Goal: Answer question/provide support: Share knowledge or assist other users

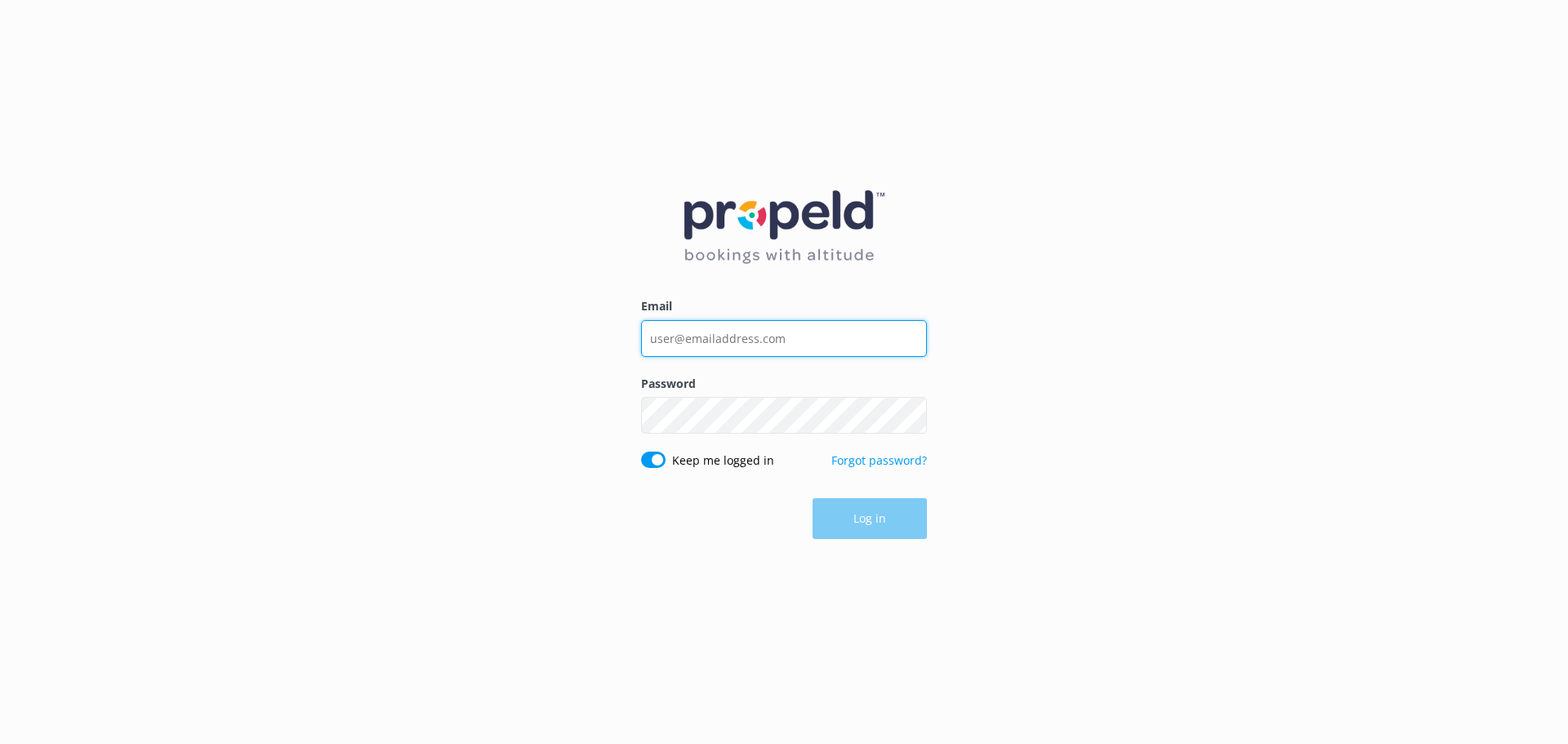
click at [803, 342] on input "Email" at bounding box center [783, 338] width 286 height 37
type input "[EMAIL_ADDRESS][DOMAIN_NAME]"
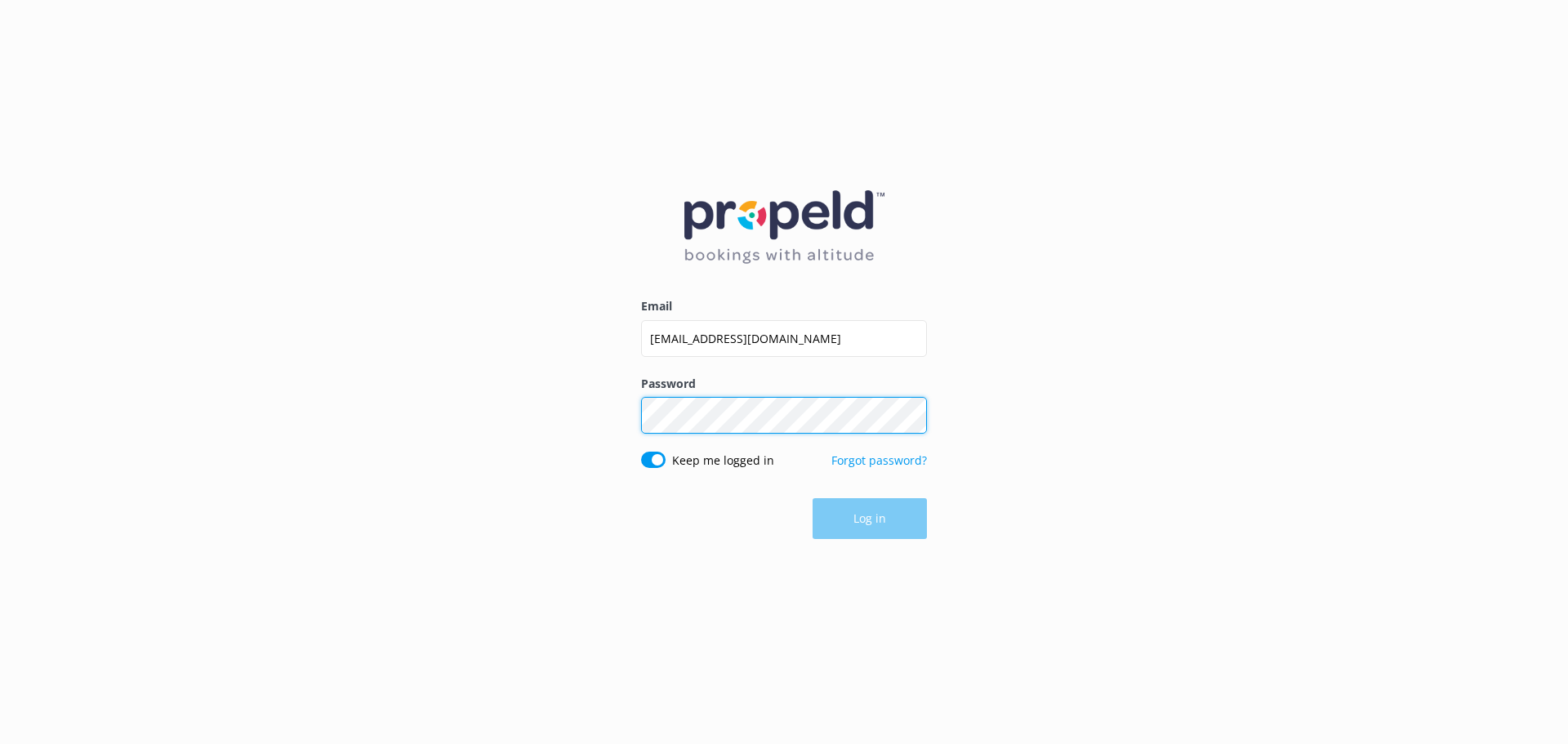
click at [785, 424] on div "Password Show password" at bounding box center [783, 413] width 286 height 77
click button "Log in" at bounding box center [869, 519] width 114 height 41
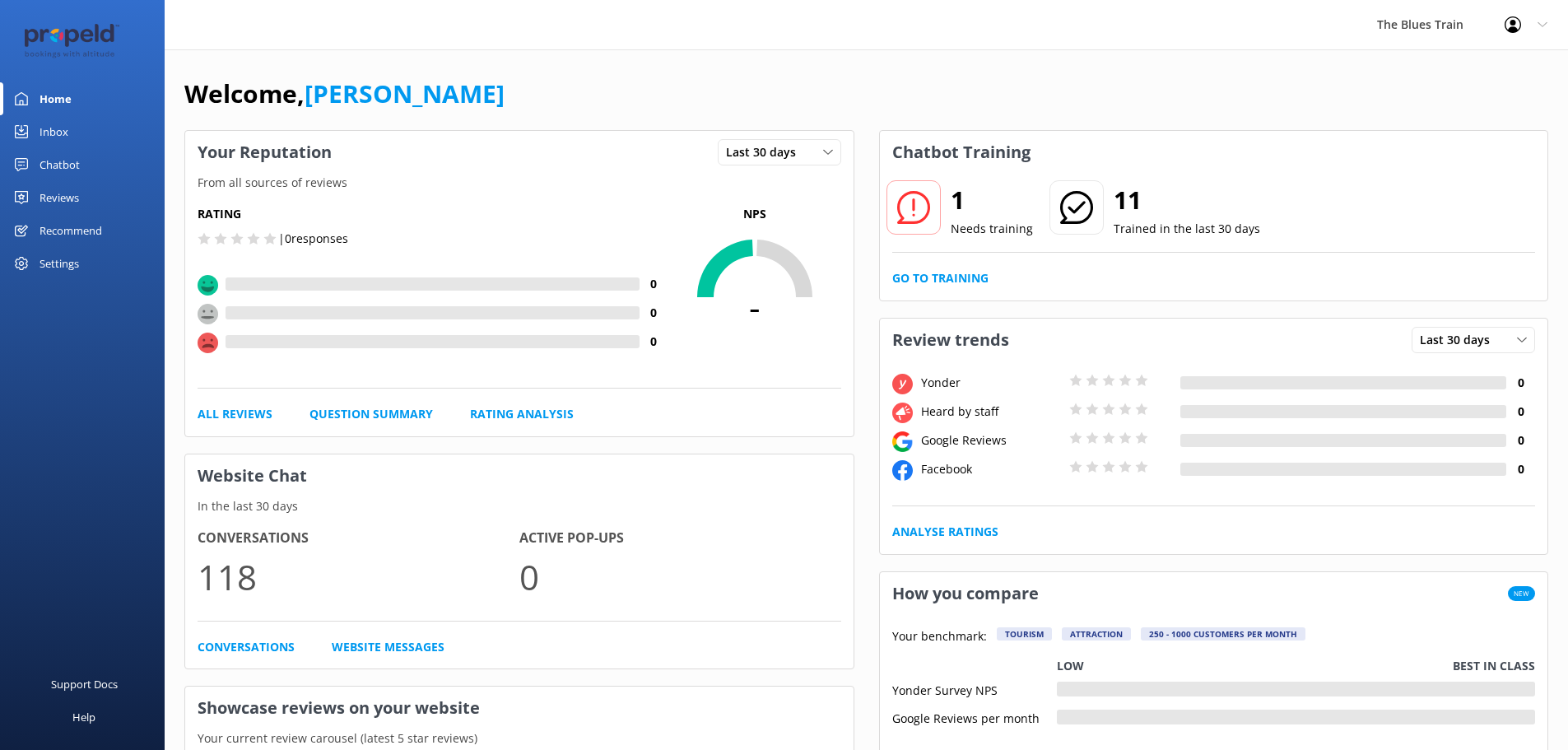
click at [61, 136] on div "Inbox" at bounding box center [54, 131] width 29 height 33
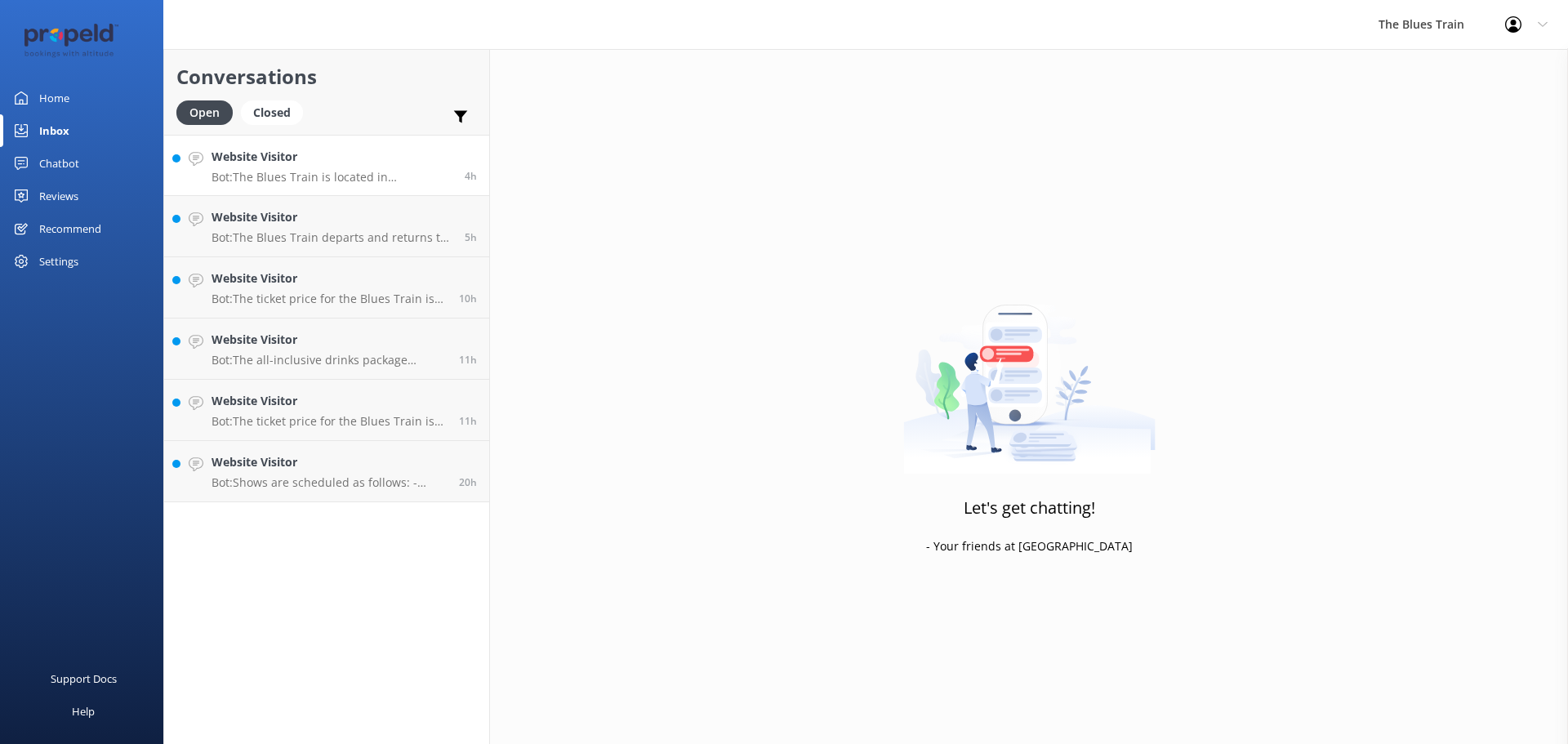
click at [332, 176] on p "Bot: The Blues Train is located in [GEOGRAPHIC_DATA], [GEOGRAPHIC_DATA]." at bounding box center [332, 177] width 241 height 14
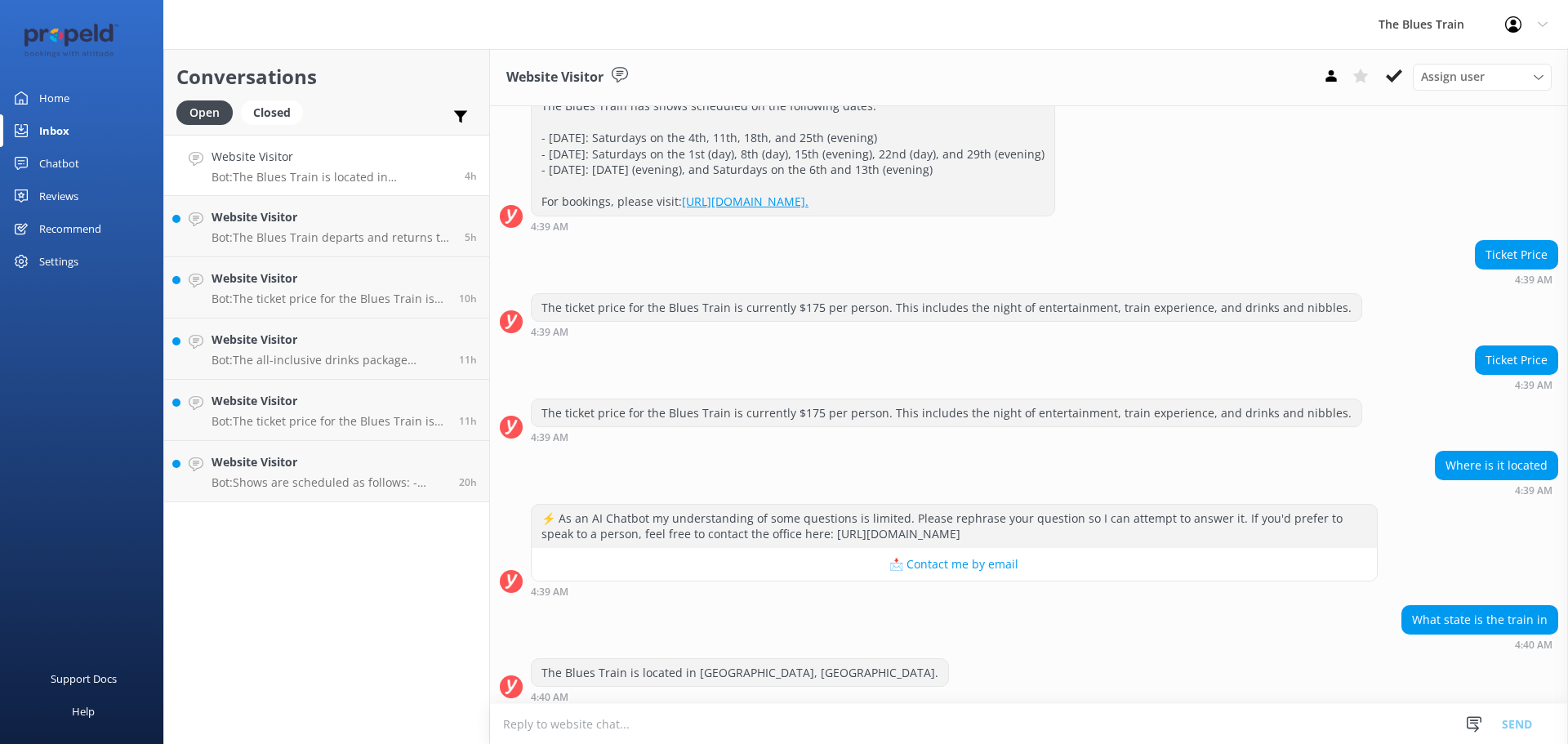
scroll to position [238, 0]
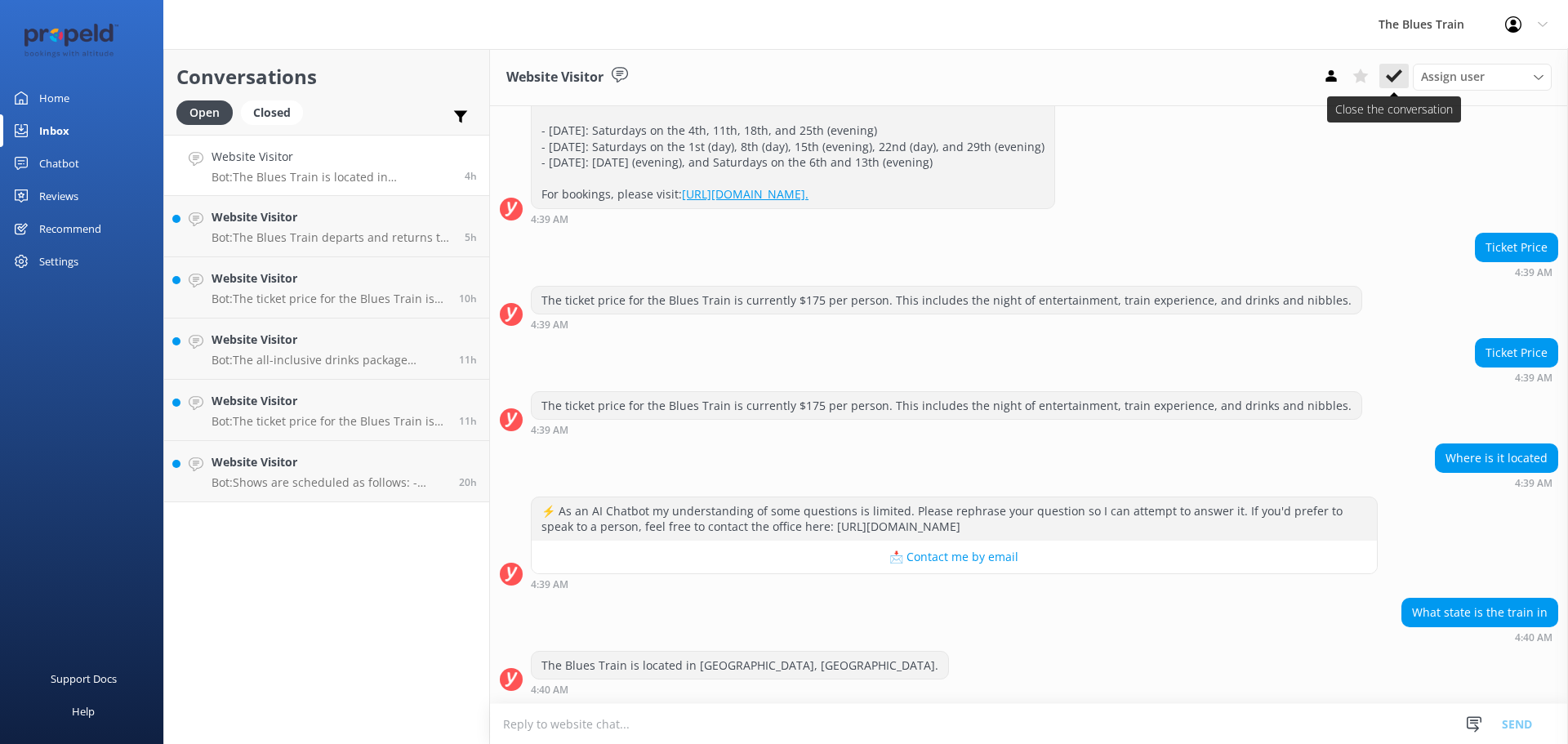
click at [1393, 79] on use at bounding box center [1393, 76] width 16 height 13
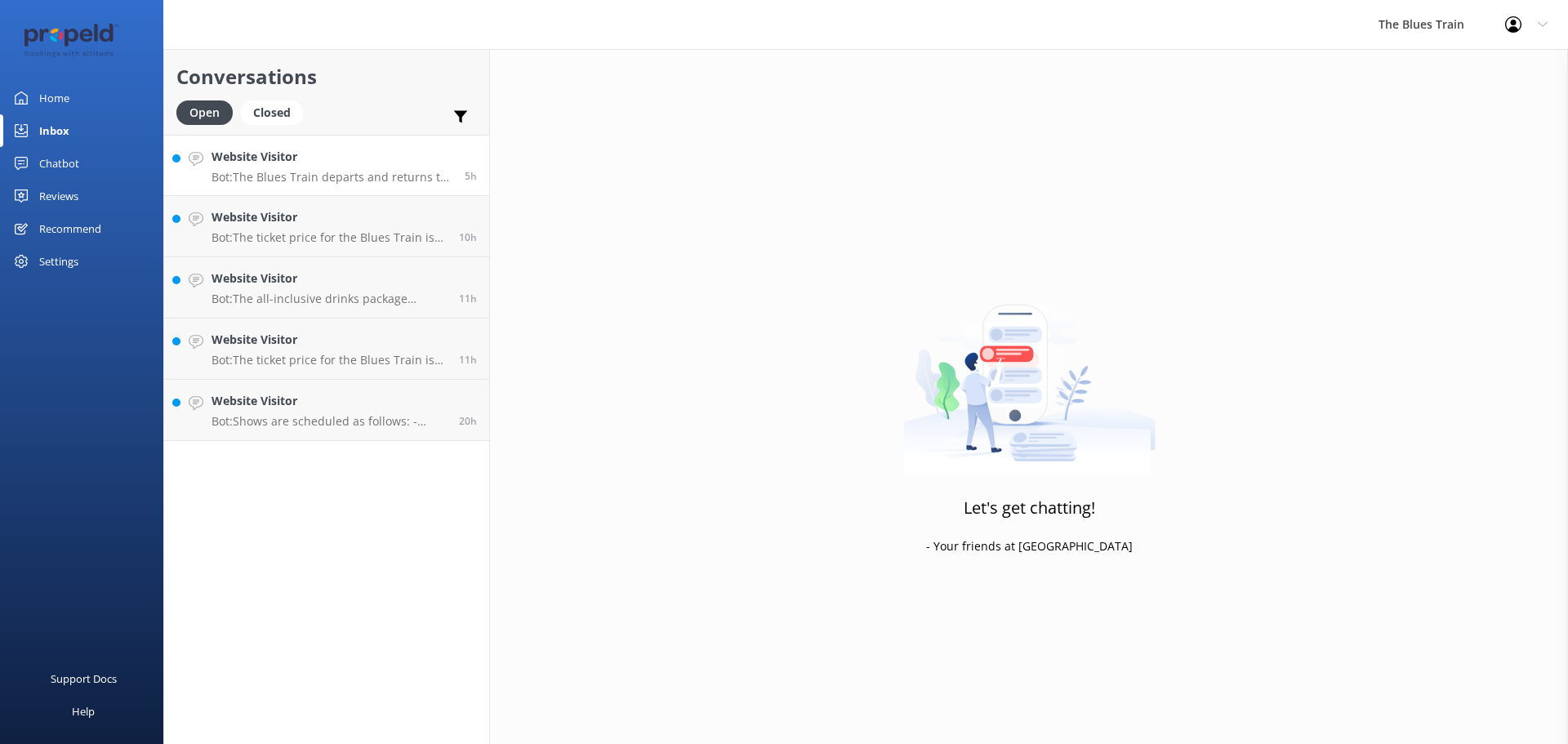
click at [365, 164] on h4 "Website Visitor" at bounding box center [332, 157] width 241 height 18
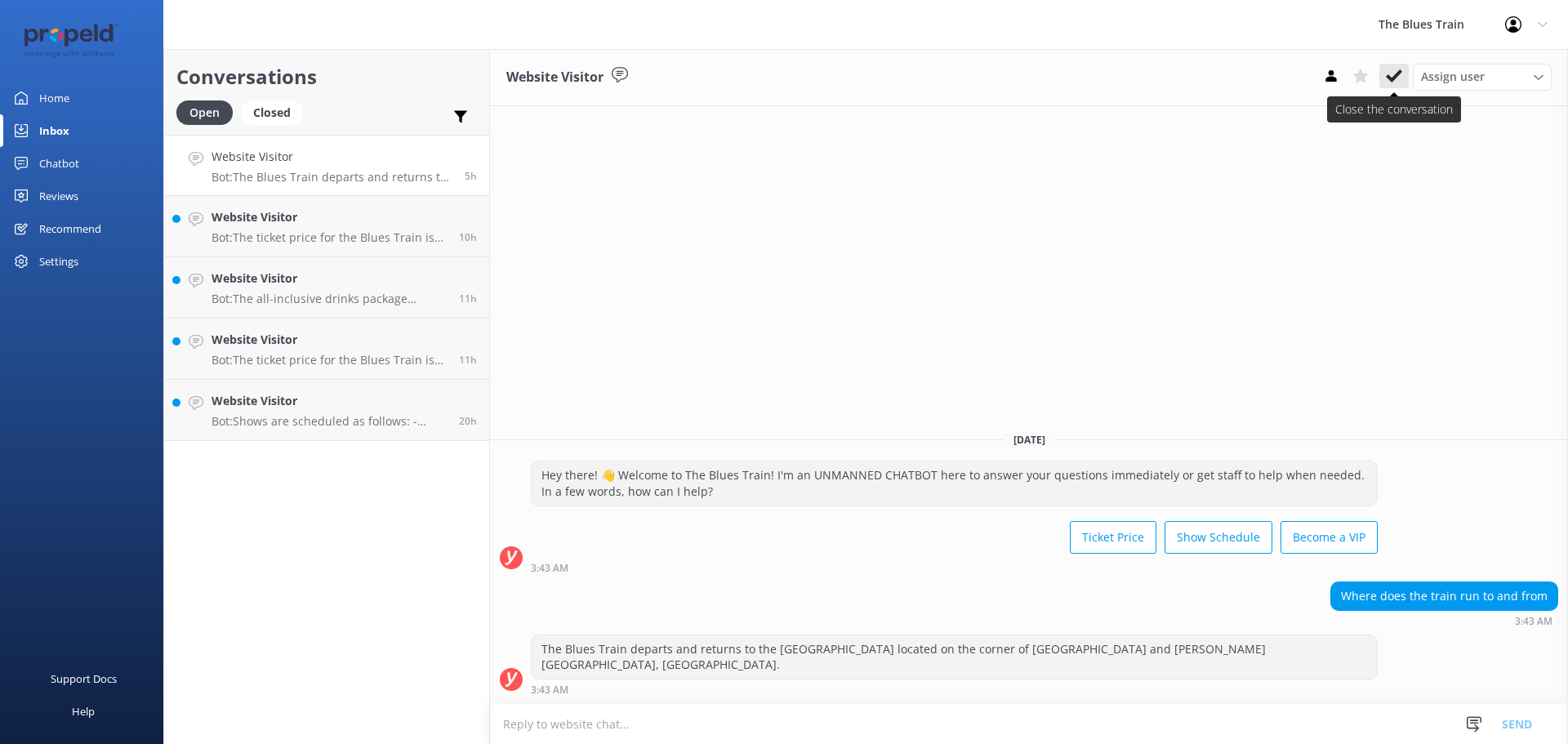
click at [1398, 82] on icon at bounding box center [1393, 75] width 16 height 16
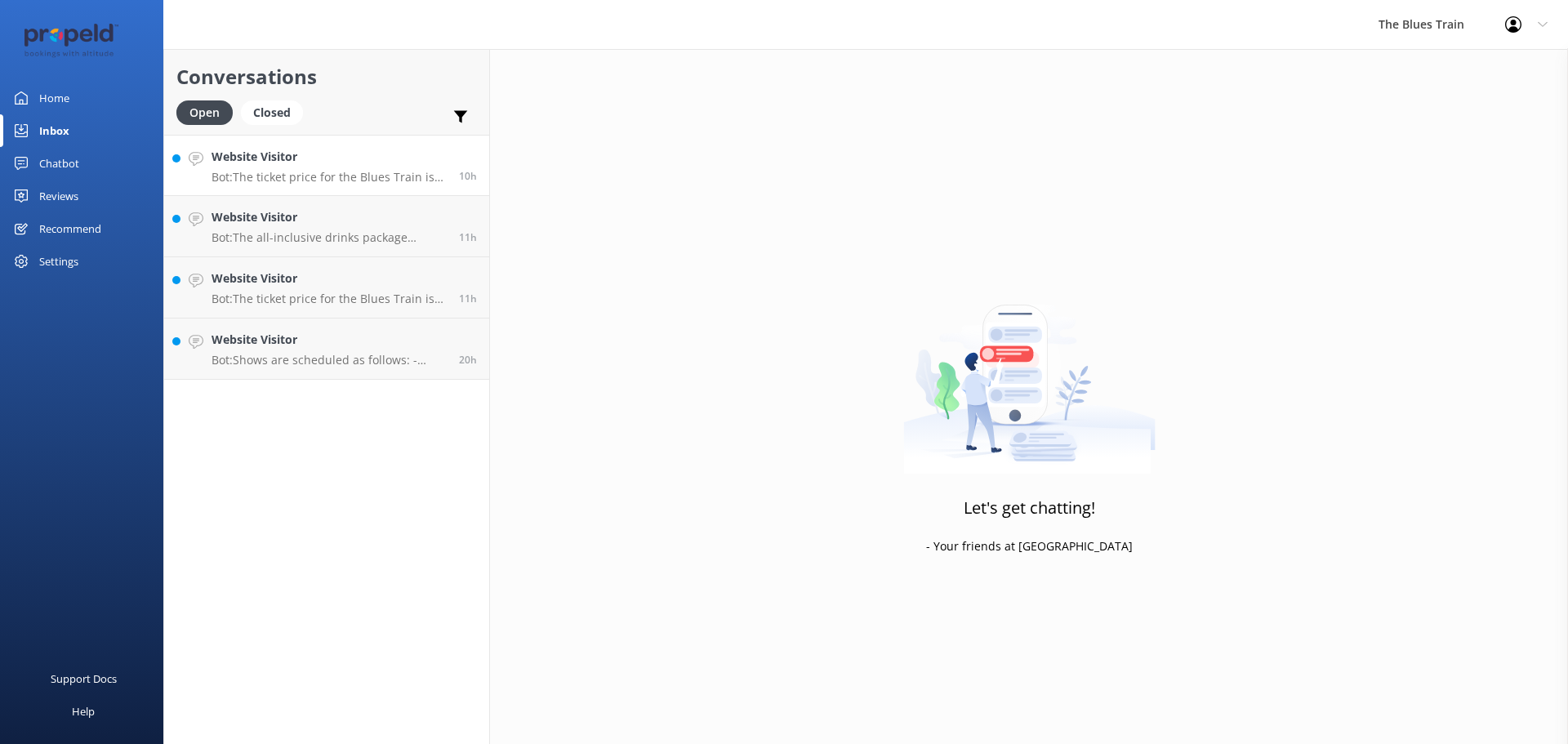
click at [427, 157] on h4 "Website Visitor" at bounding box center [329, 157] width 235 height 18
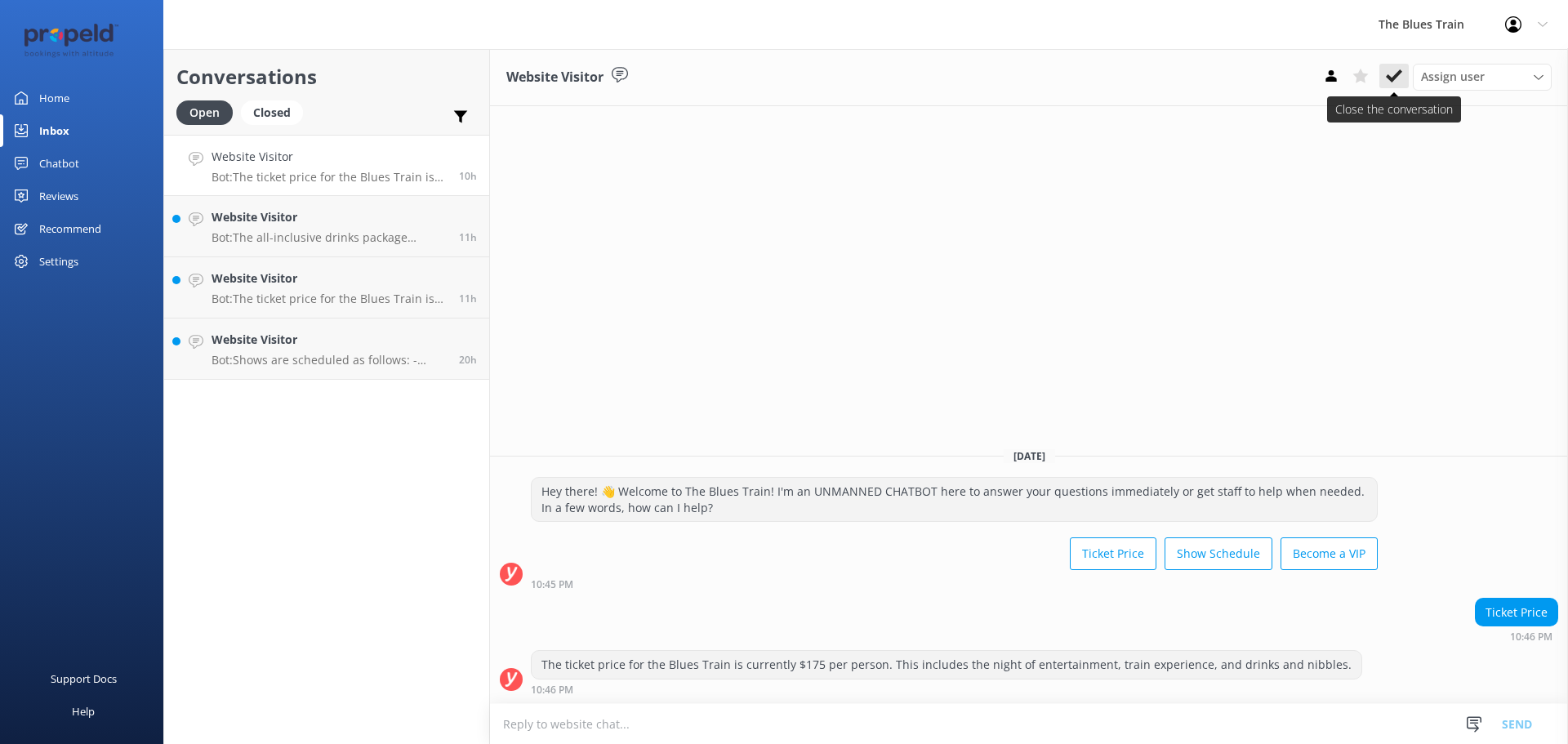
click at [1398, 84] on icon at bounding box center [1393, 75] width 16 height 16
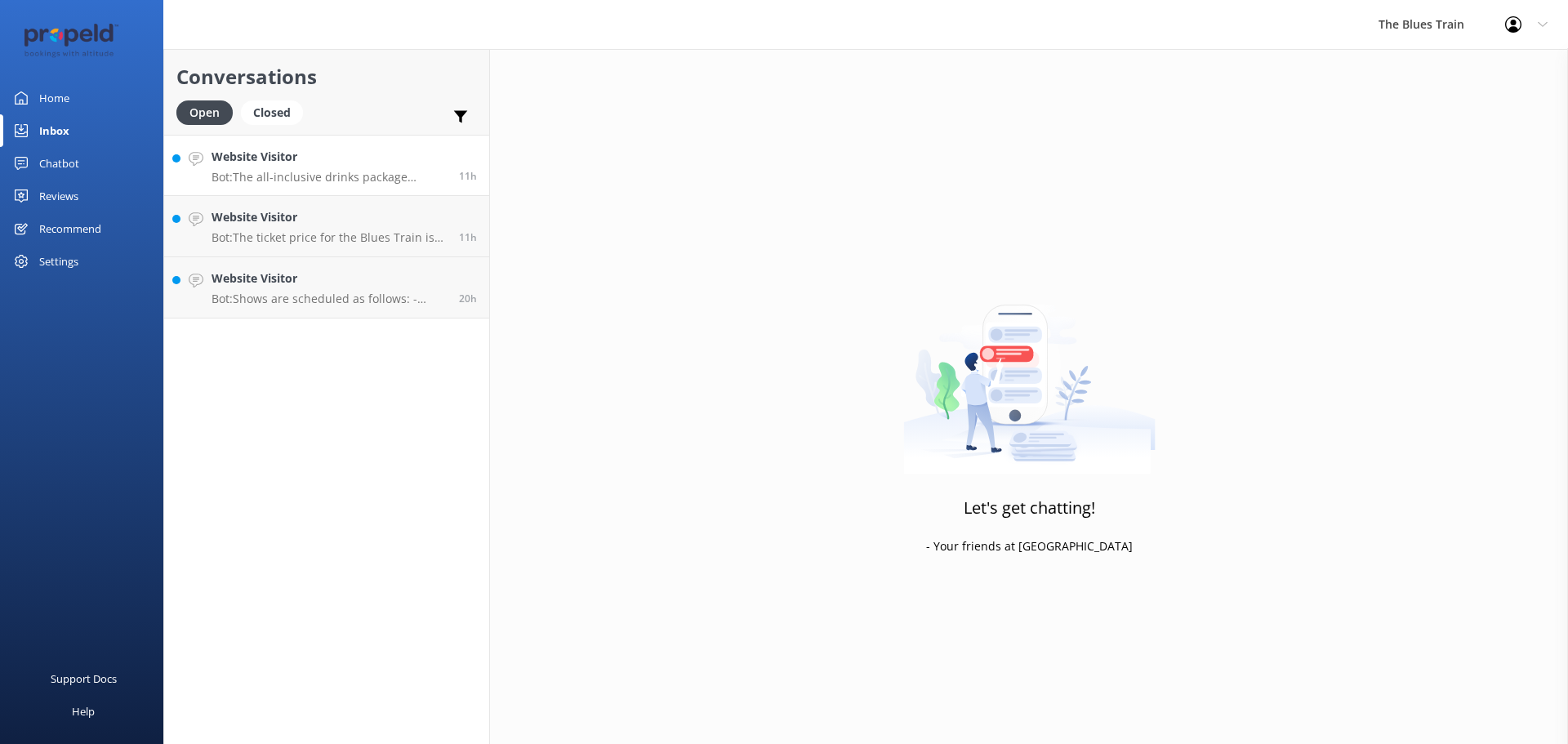
click at [420, 177] on p "Bot: The all-inclusive drinks package includes a selection of alcoholic and non…" at bounding box center [329, 177] width 235 height 14
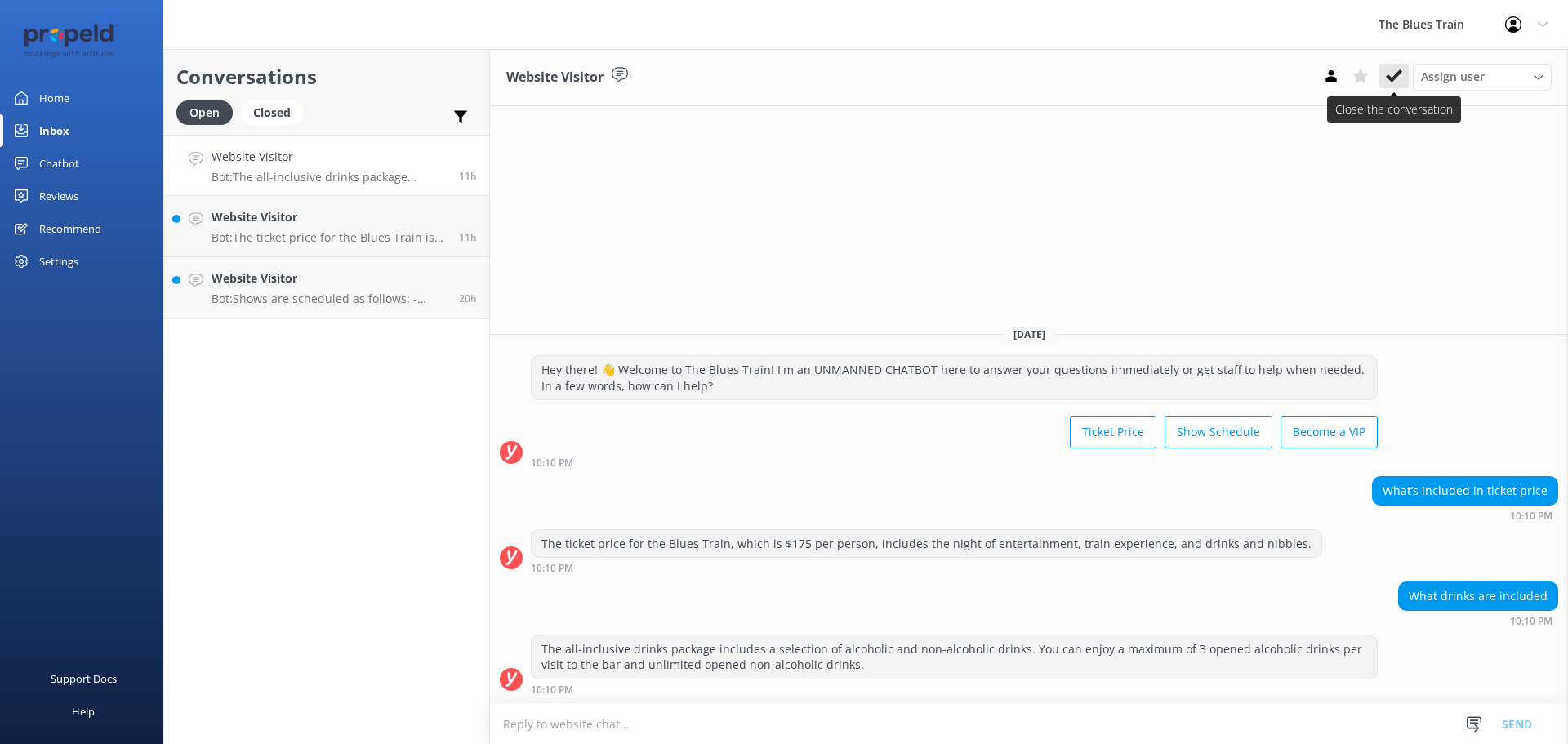
click at [1398, 77] on icon at bounding box center [1393, 75] width 16 height 16
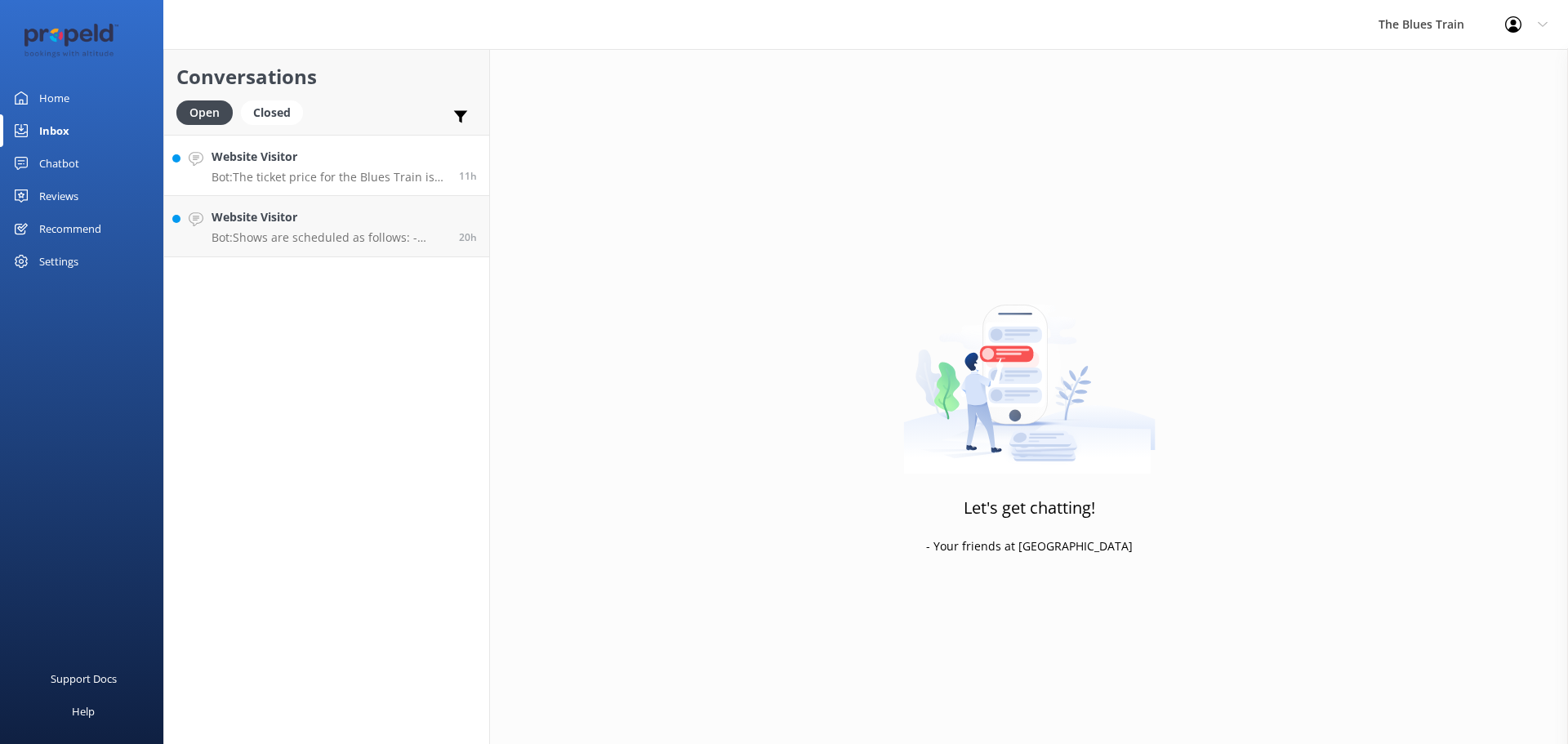
click at [346, 159] on h4 "Website Visitor" at bounding box center [329, 157] width 235 height 18
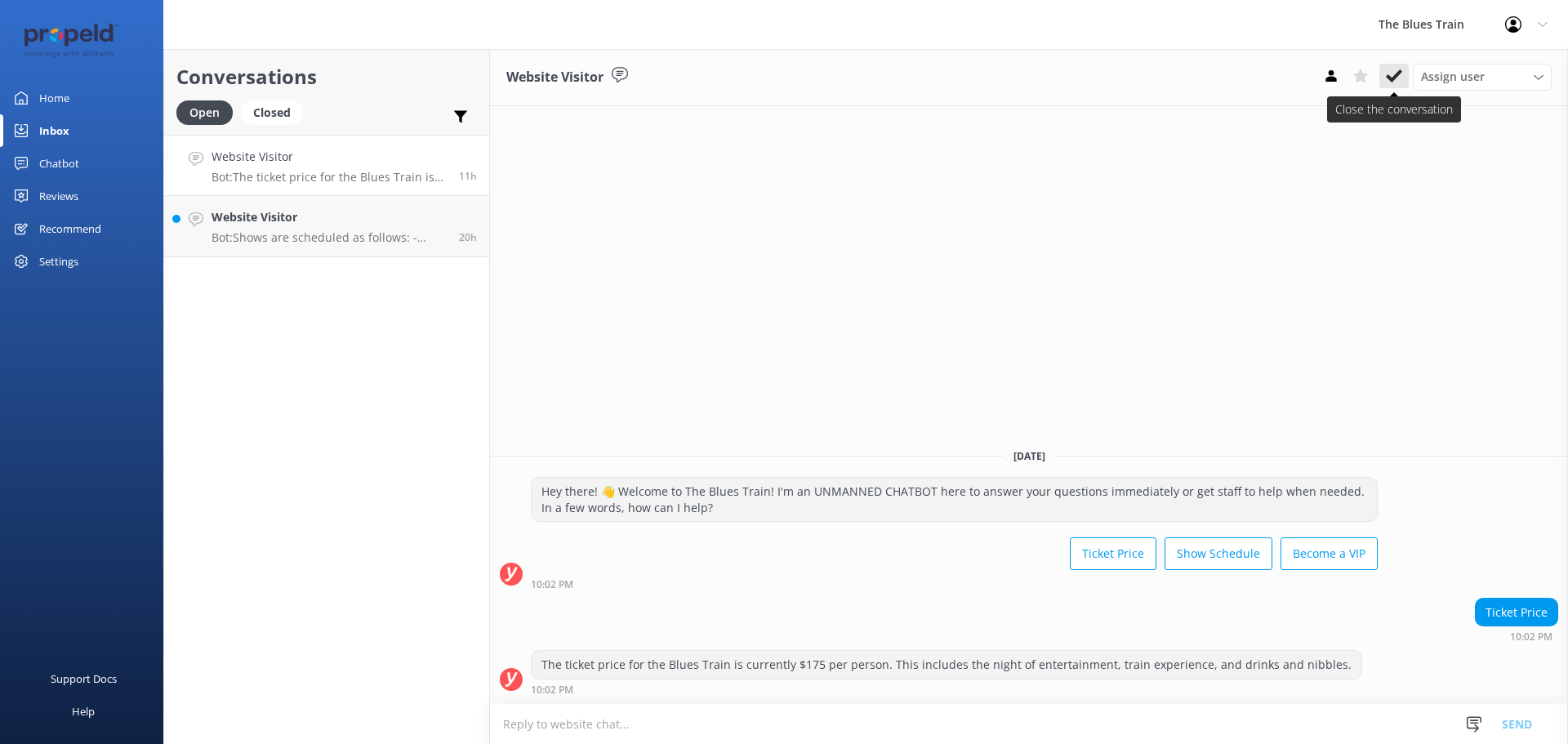
click at [1388, 83] on icon at bounding box center [1393, 75] width 16 height 16
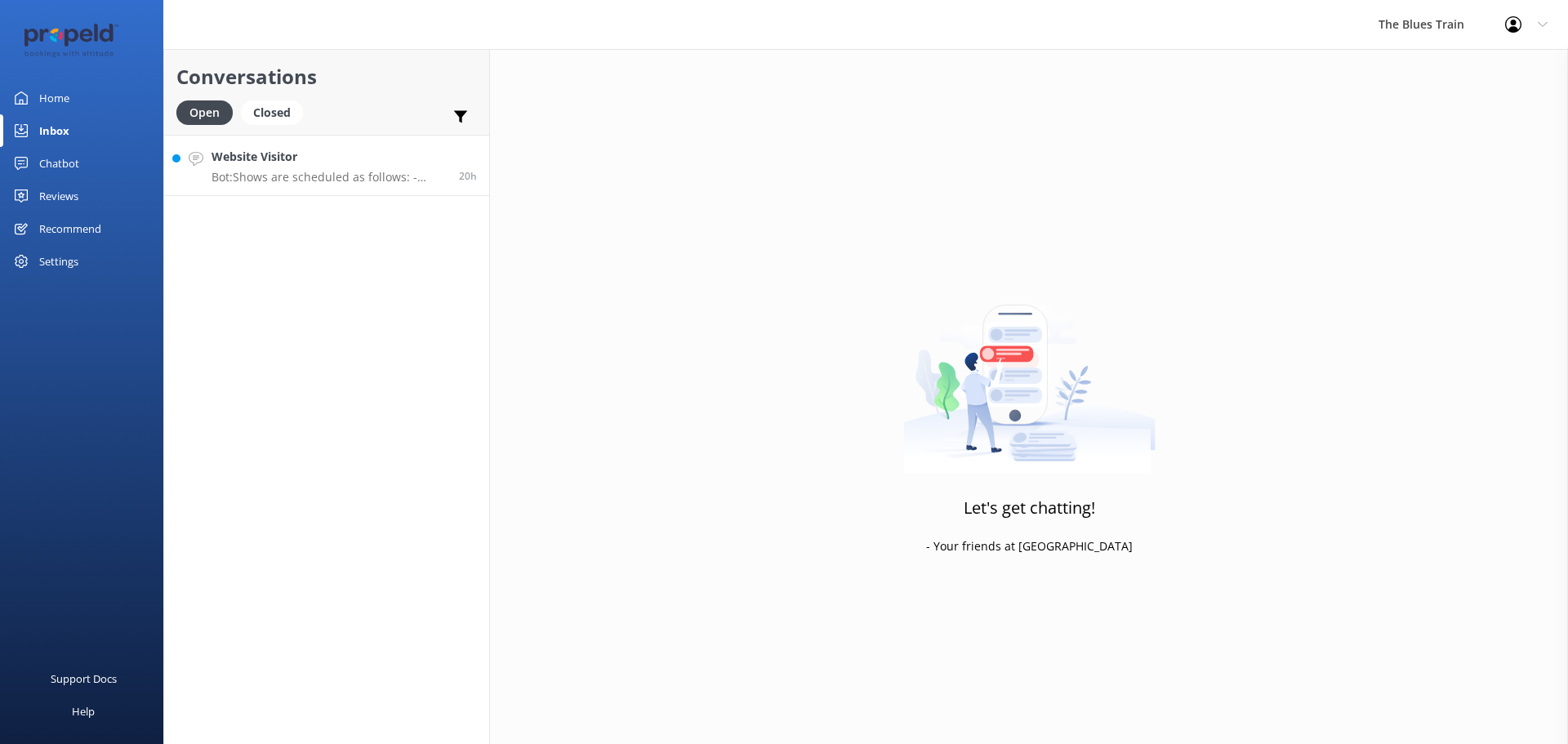
click at [346, 167] on div "Website Visitor Bot: Shows are scheduled as follows: - [DATE]: Saturdays on the…" at bounding box center [329, 165] width 235 height 35
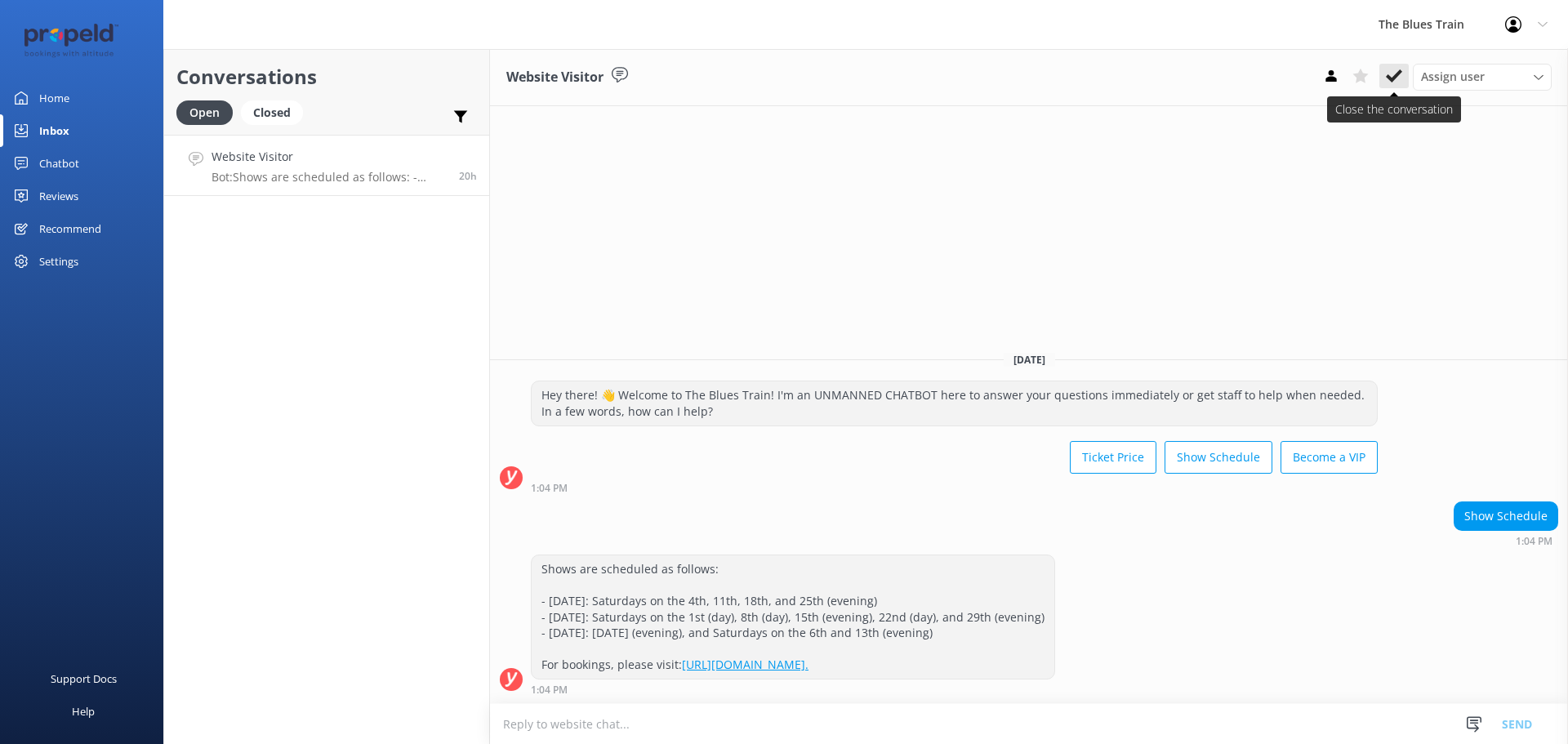
click at [1392, 81] on use at bounding box center [1393, 76] width 16 height 13
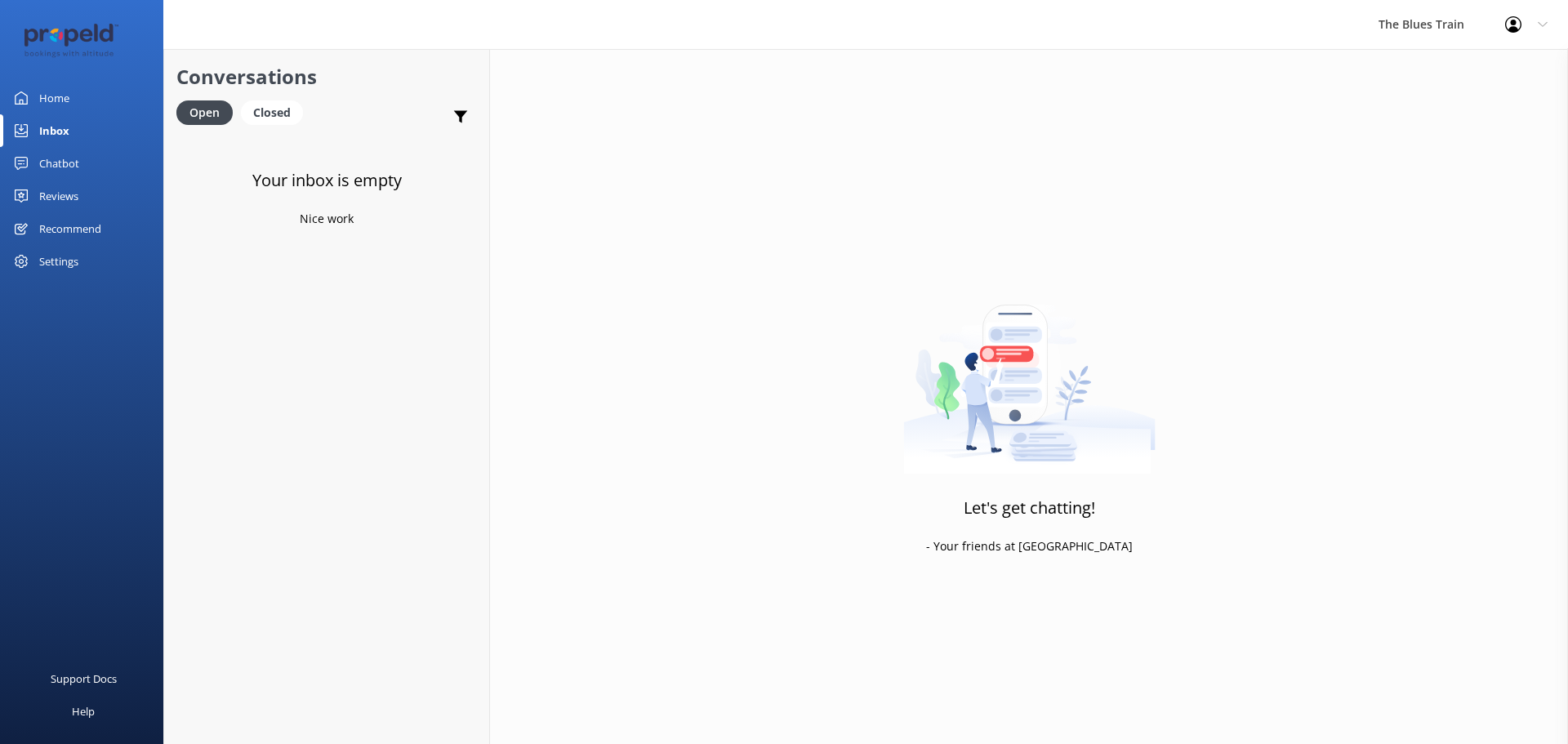
click at [79, 88] on link "Home" at bounding box center [82, 98] width 163 height 32
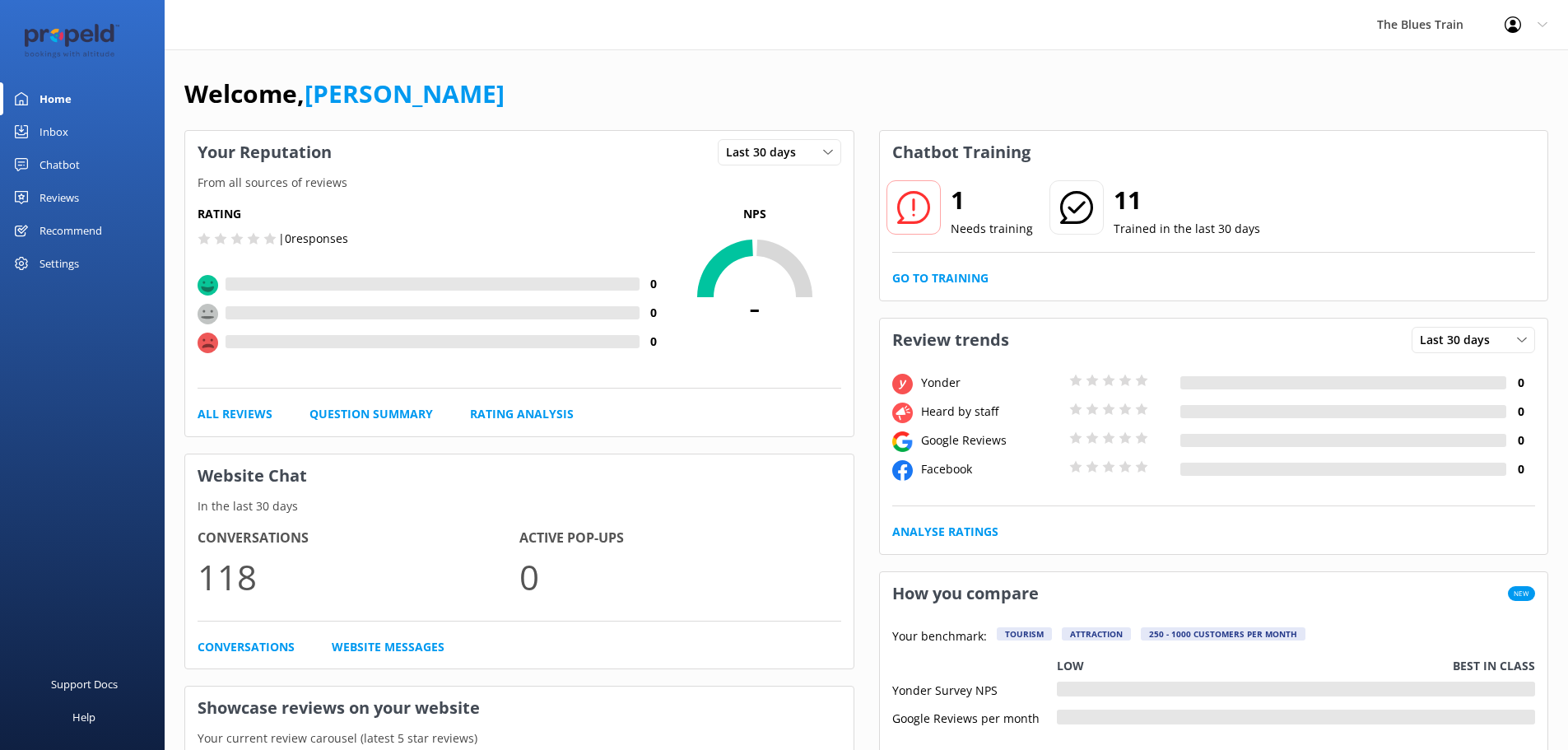
click at [99, 134] on link "Inbox" at bounding box center [82, 131] width 165 height 33
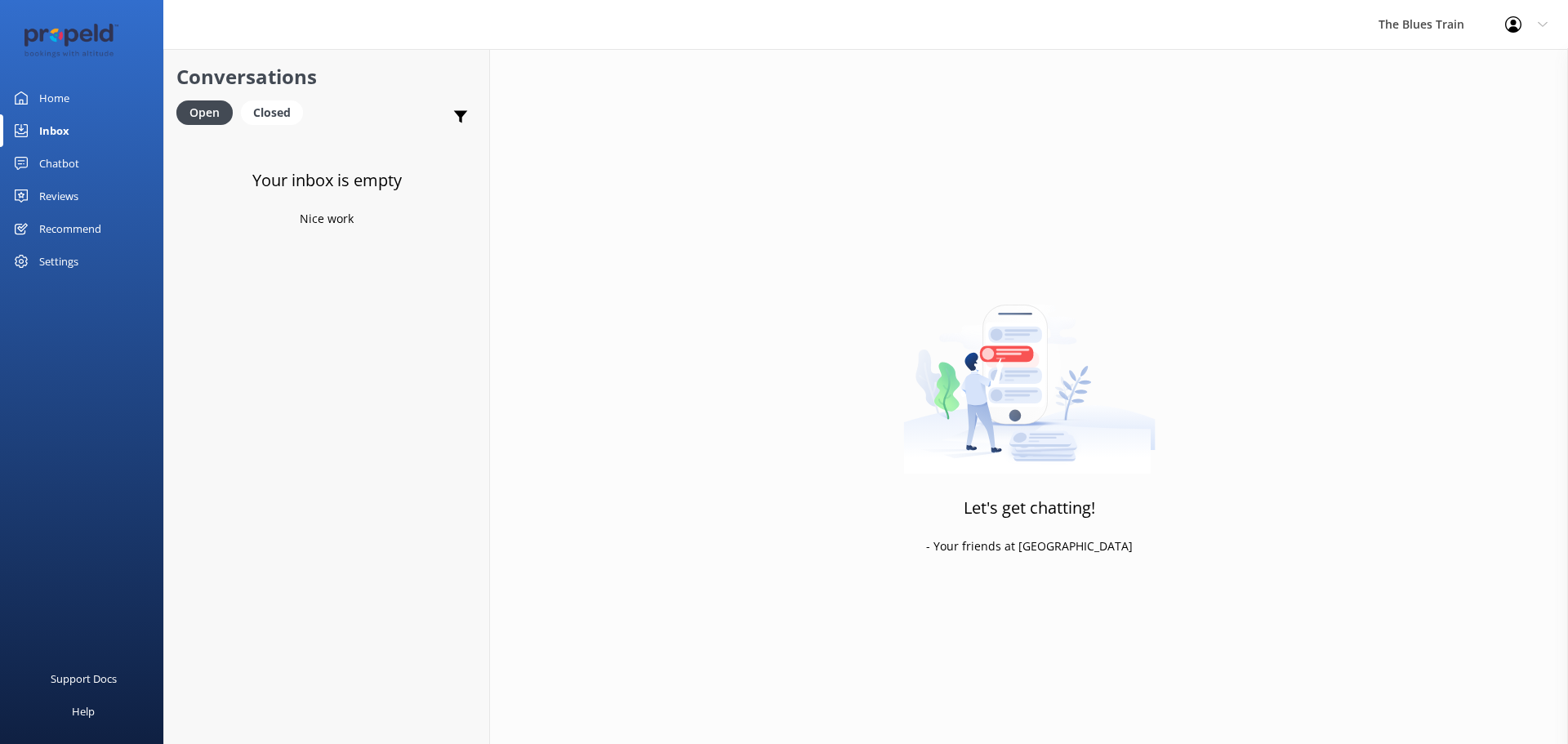
click at [97, 171] on link "Chatbot" at bounding box center [82, 163] width 163 height 32
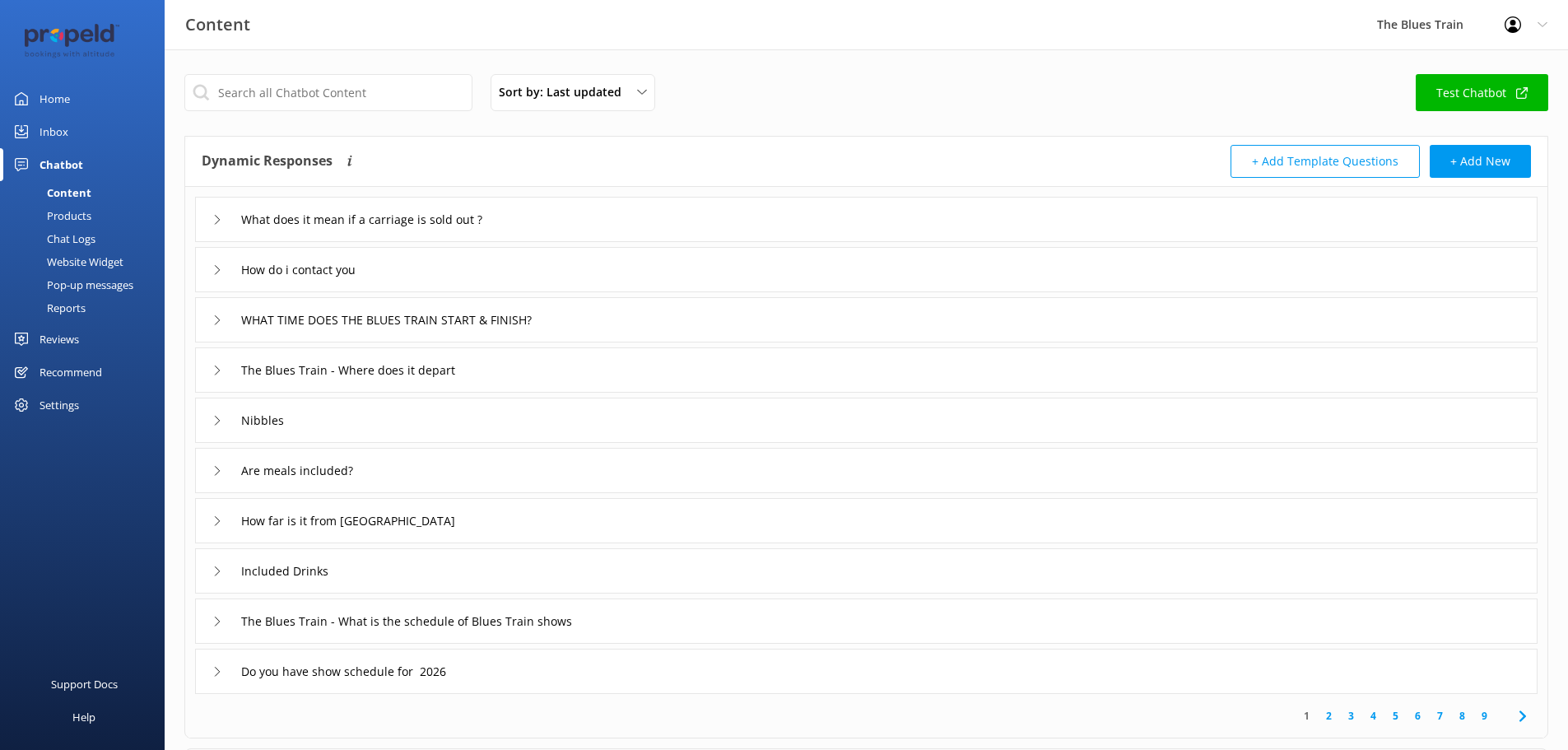
click at [83, 232] on div "Chat Logs" at bounding box center [52, 238] width 85 height 23
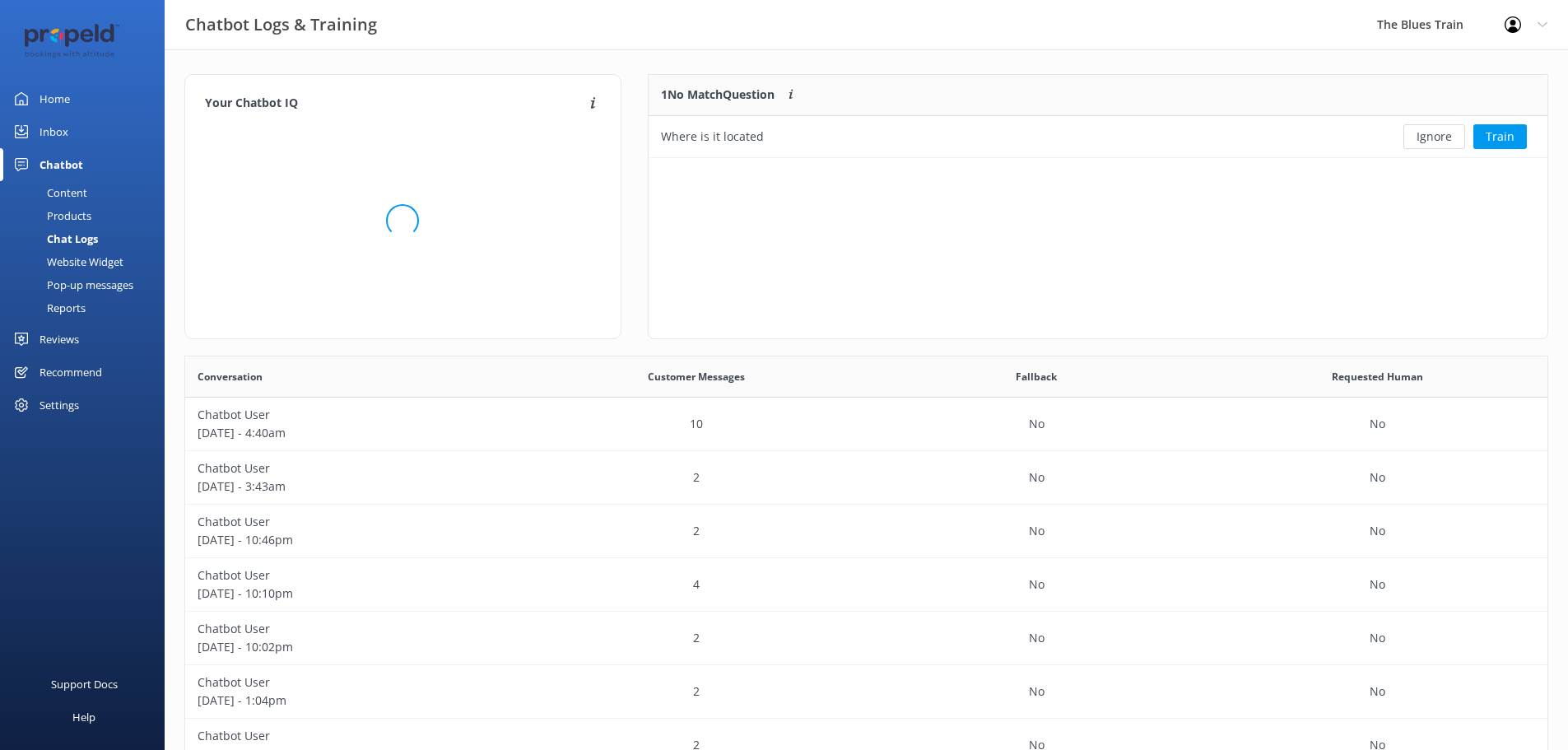
scroll to position [71, 886]
click at [1535, 138] on div "Ignore Train" at bounding box center [1455, 136] width 183 height 41
click at [1516, 139] on button "Train" at bounding box center [1500, 137] width 54 height 25
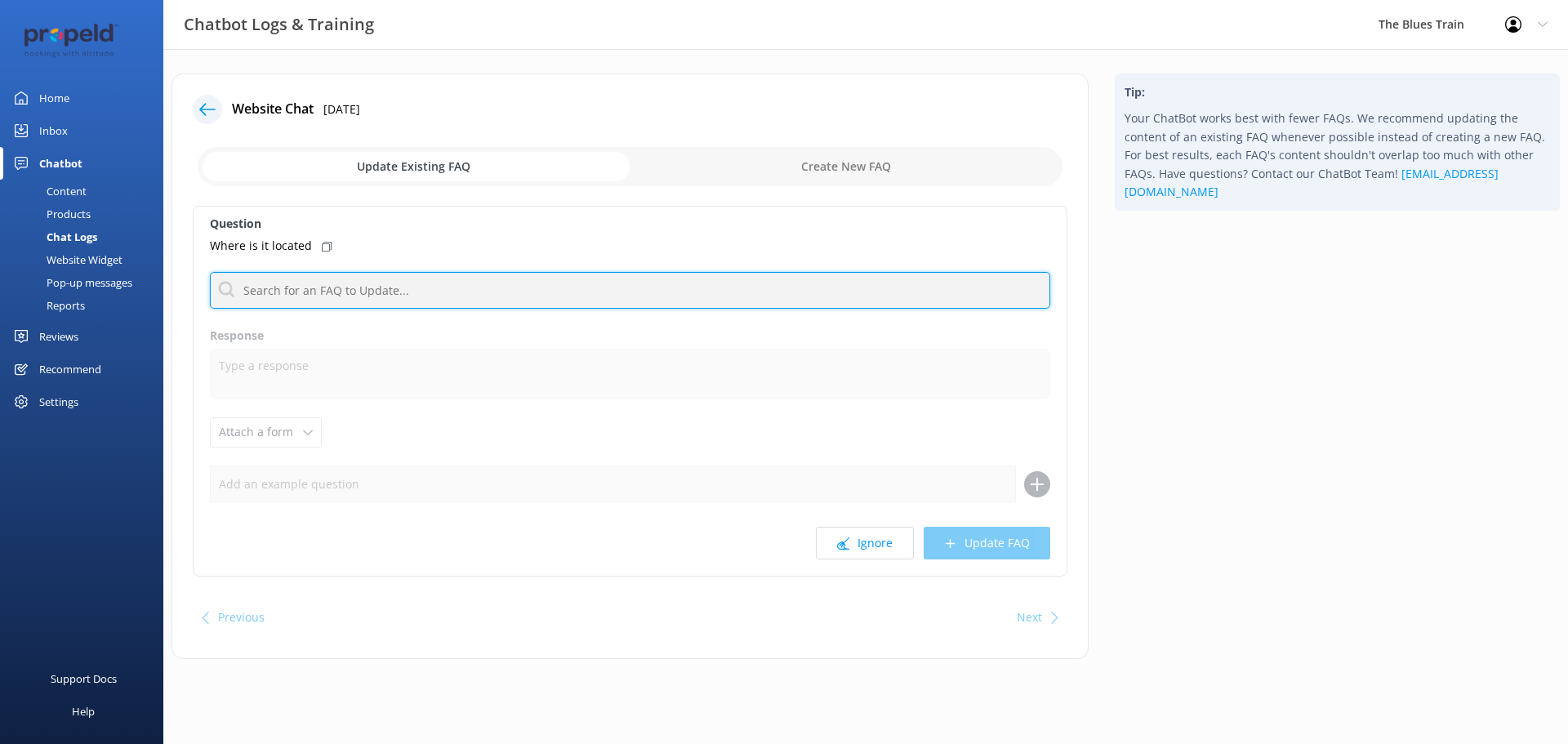
click at [392, 299] on input "text" at bounding box center [629, 289] width 840 height 37
type input "where"
click at [308, 293] on input "where" at bounding box center [629, 289] width 840 height 37
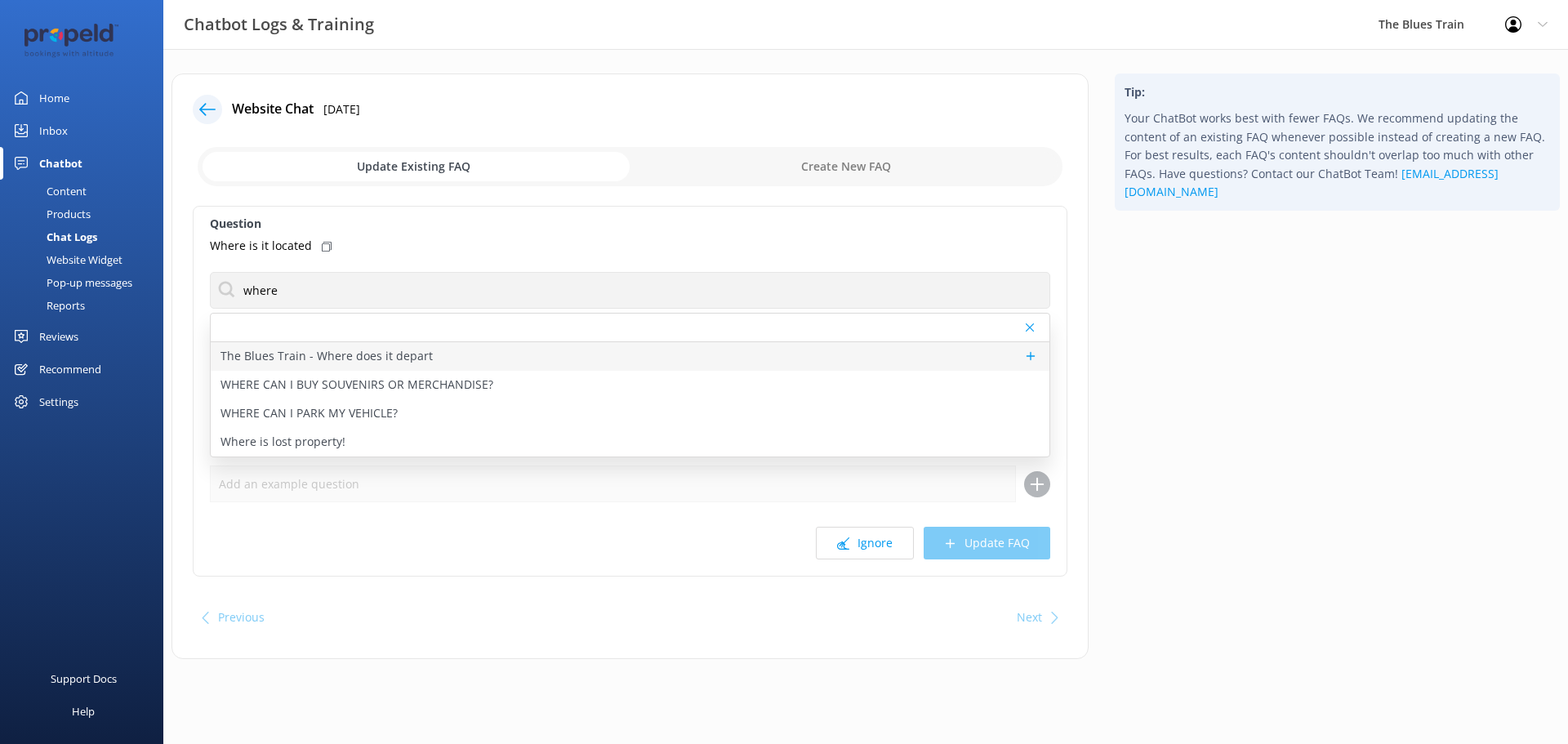
click at [380, 347] on p "The Blues Train - Where does it depart" at bounding box center [327, 356] width 213 height 18
type textarea "The Blues Train departs and returns to the [GEOGRAPHIC_DATA] located on the cor…"
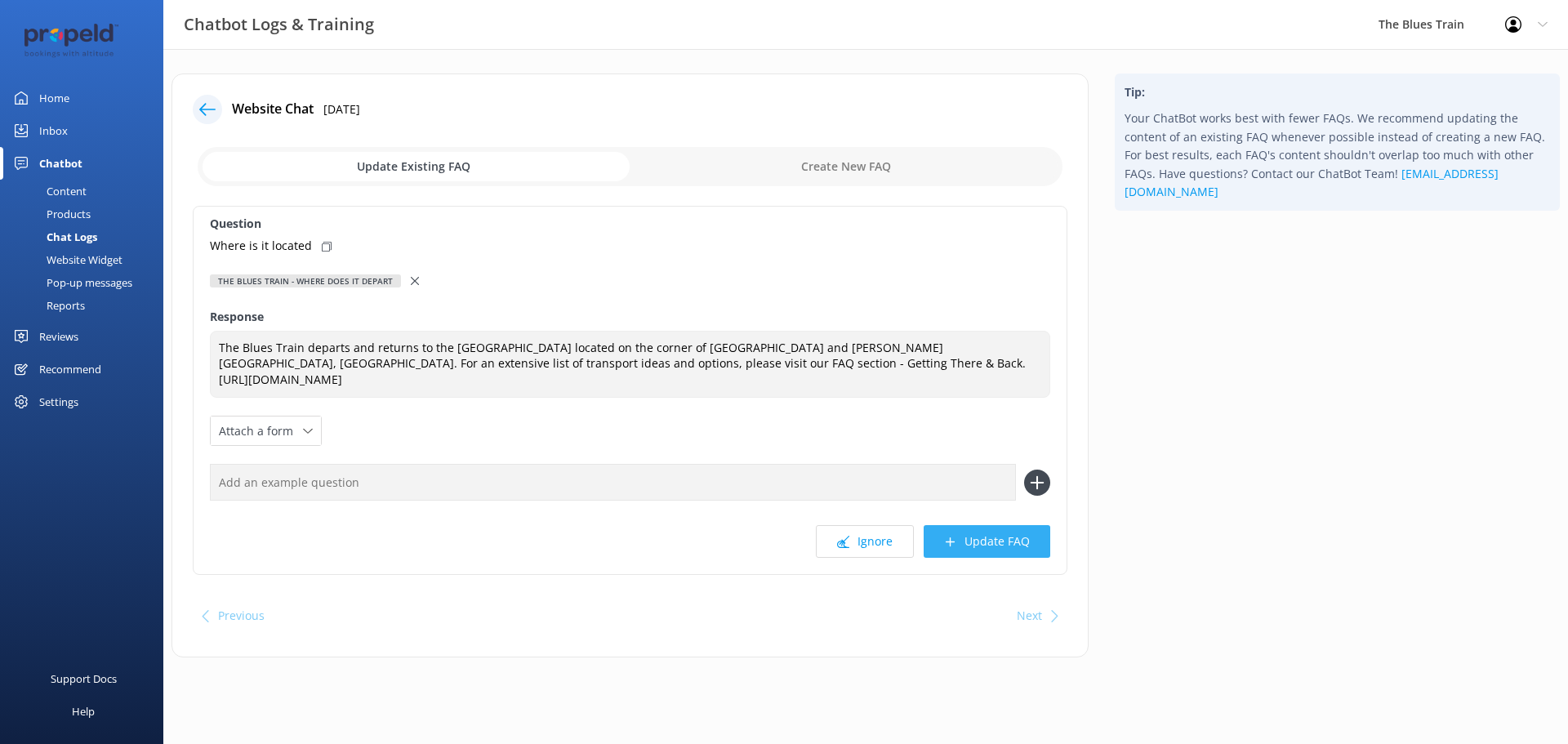
click at [1005, 525] on button "Update FAQ" at bounding box center [986, 541] width 126 height 32
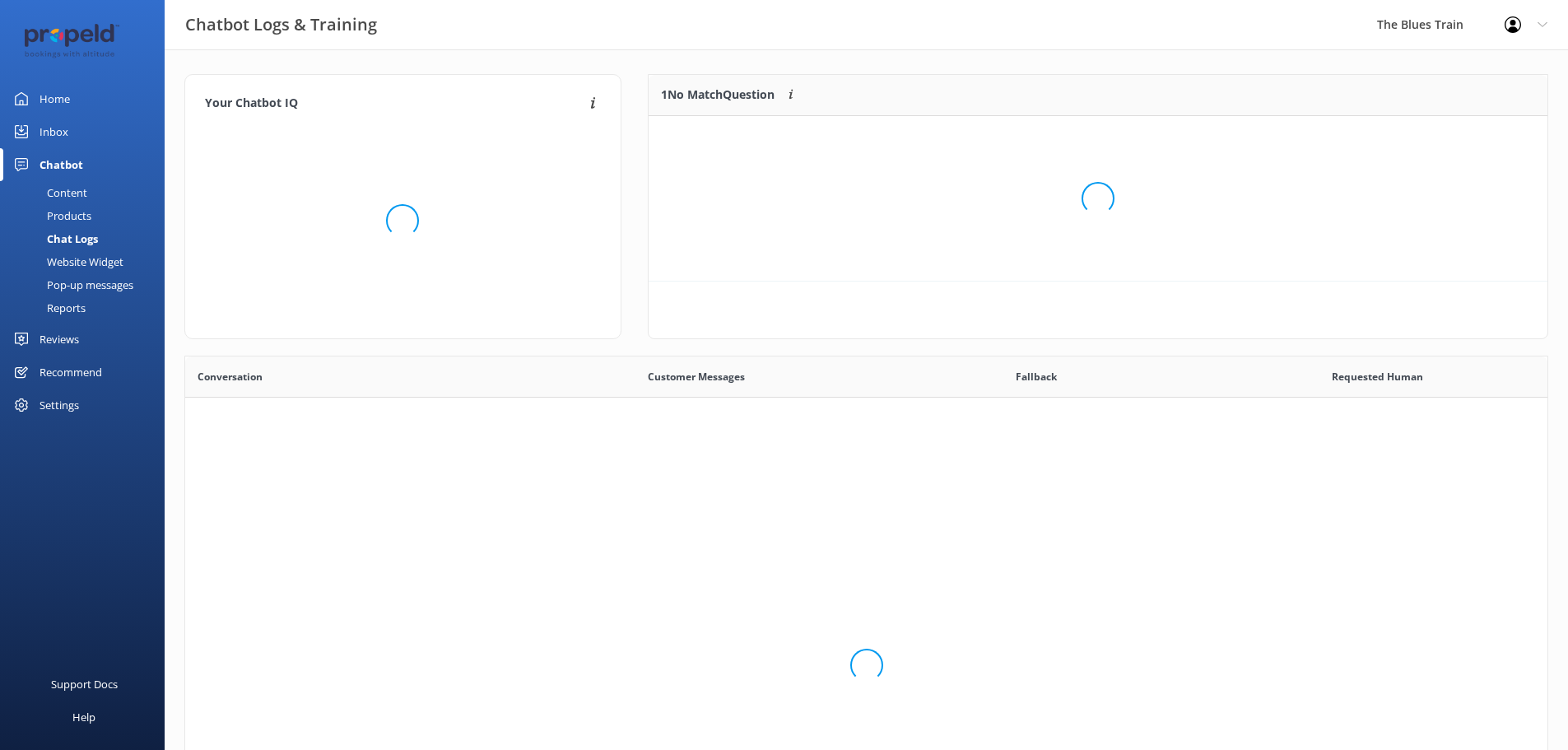
scroll to position [564, 1350]
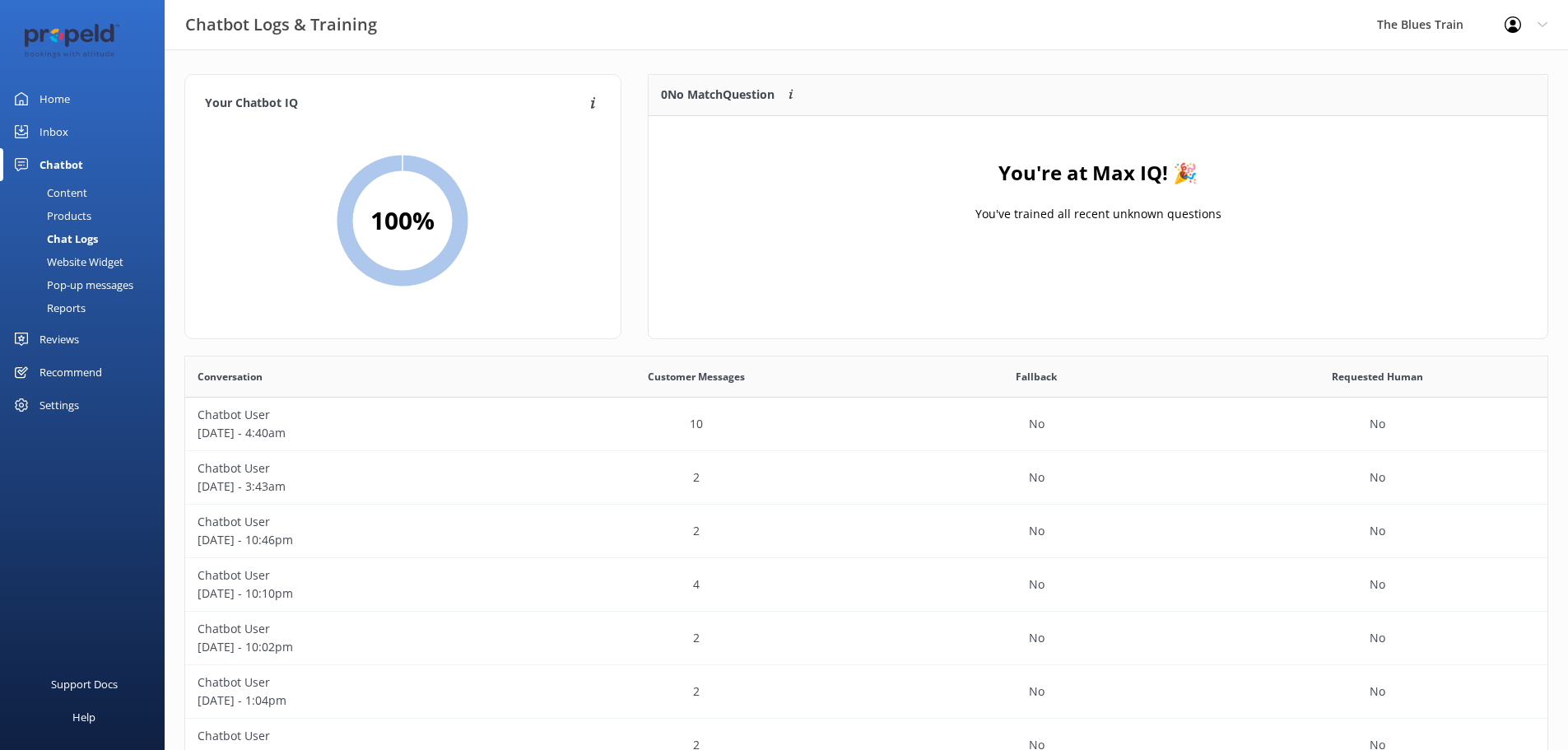
click at [76, 121] on link "Inbox" at bounding box center [82, 131] width 165 height 33
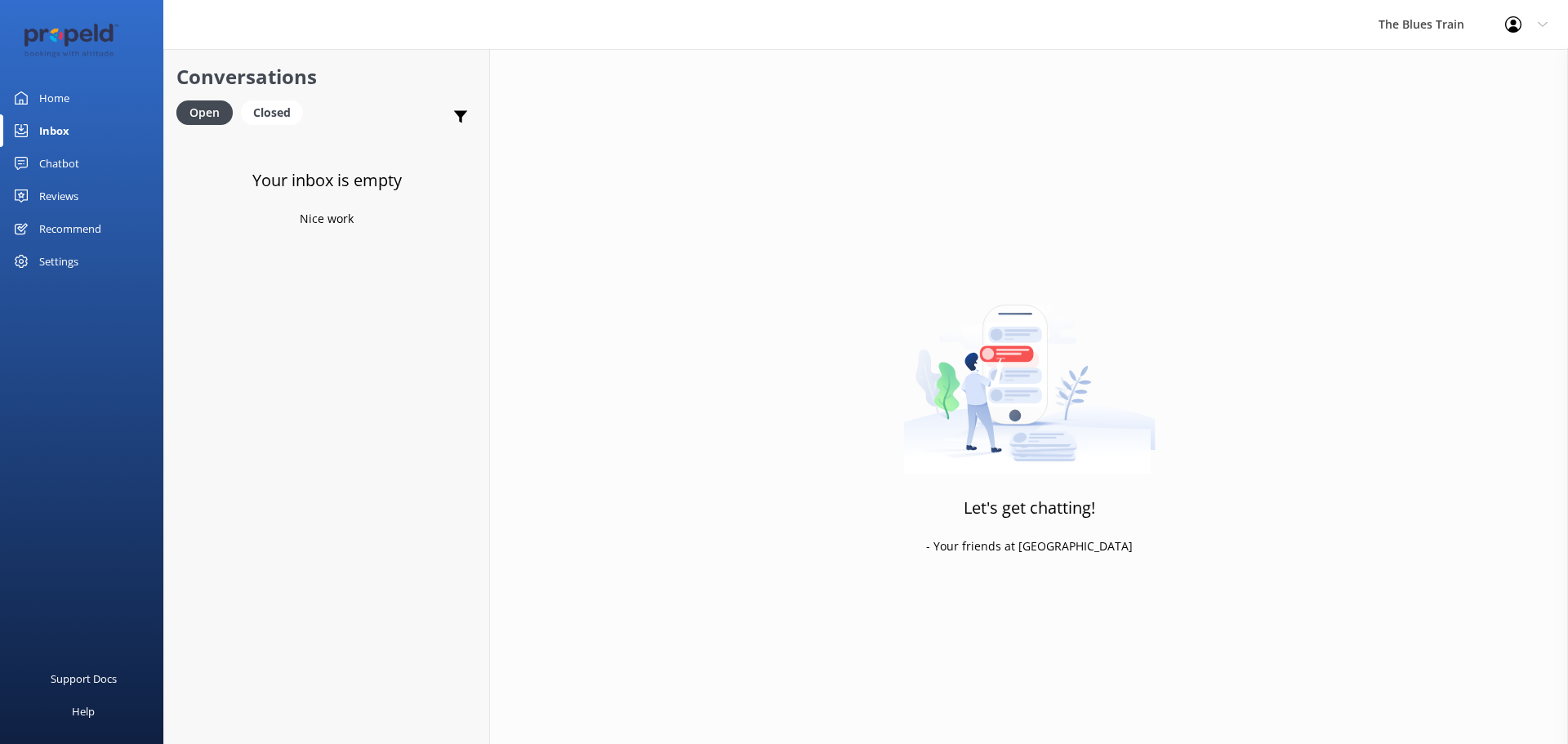
click at [93, 93] on link "Home" at bounding box center [82, 98] width 163 height 32
